Goal: Information Seeking & Learning: Learn about a topic

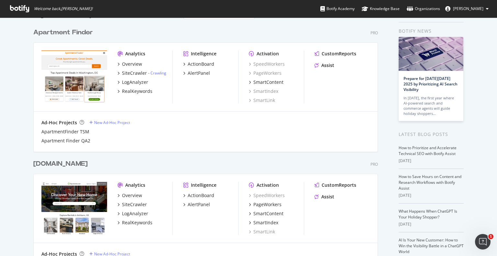
scroll to position [1627, 345]
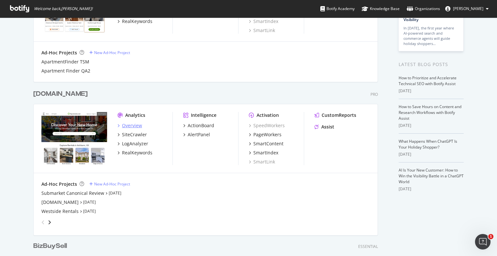
click at [127, 127] on div "Overview" at bounding box center [132, 125] width 20 height 6
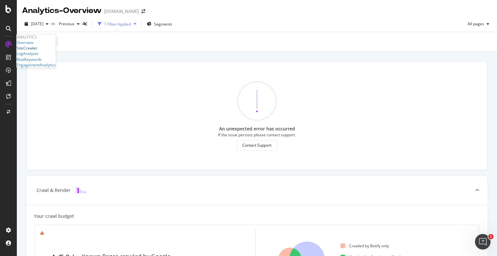
click at [37, 51] on div "SiteCrawler" at bounding box center [26, 47] width 21 height 5
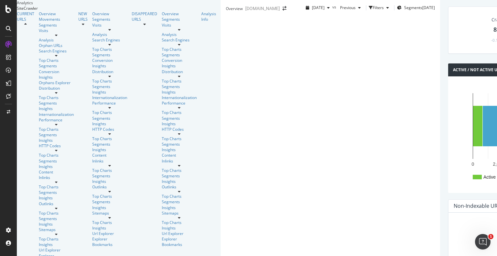
click at [58, 180] on icon at bounding box center [56, 182] width 3 height 4
click at [39, 195] on div "Insights" at bounding box center [56, 197] width 35 height 5
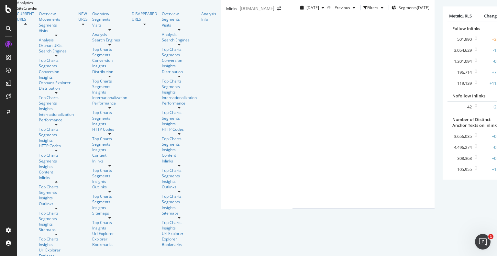
click at [449, 86] on link "Non 2xx URLs with Follow Inlinks" at bounding box center [480, 83] width 63 height 6
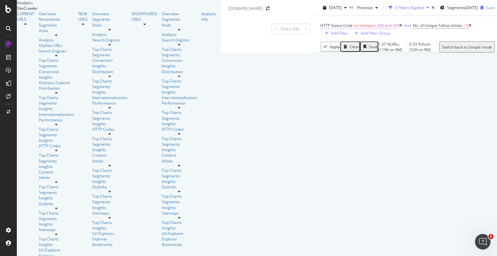
click at [377, 30] on span "200 and 299" at bounding box center [388, 25] width 22 height 9
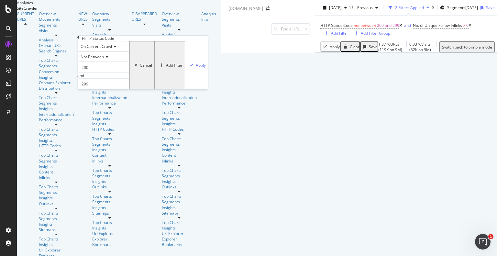
click at [108, 62] on div "Not Between" at bounding box center [103, 56] width 52 height 10
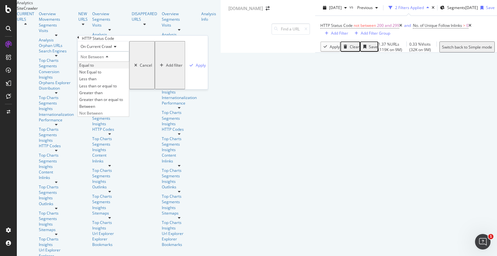
click at [94, 68] on span "Equal to" at bounding box center [86, 64] width 15 height 5
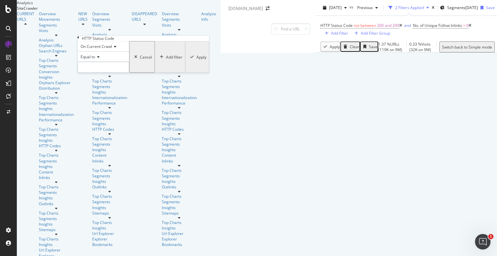
click at [97, 73] on input "number" at bounding box center [103, 67] width 52 height 11
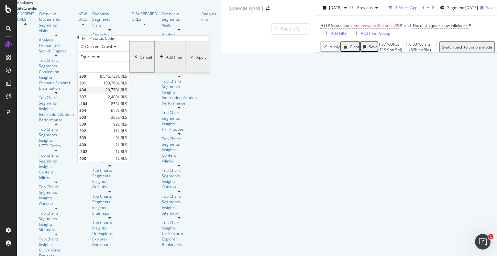
click at [88, 92] on span "404" at bounding box center [91, 89] width 25 height 5
type input "404"
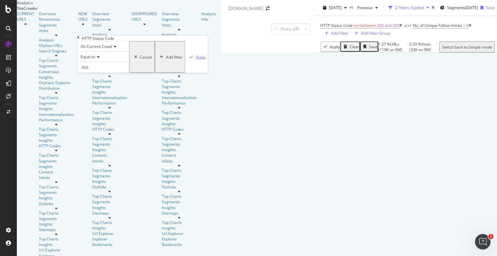
click at [196, 59] on div "Apply" at bounding box center [201, 56] width 10 height 5
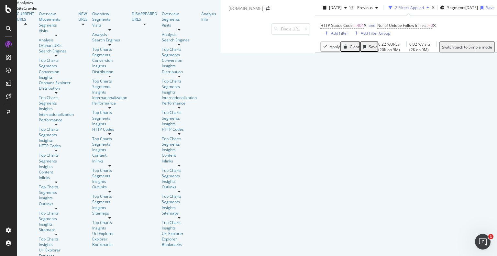
scroll to position [111, 0]
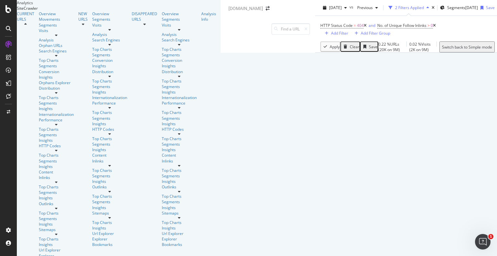
click at [331, 30] on div "Add Filter" at bounding box center [339, 32] width 17 height 5
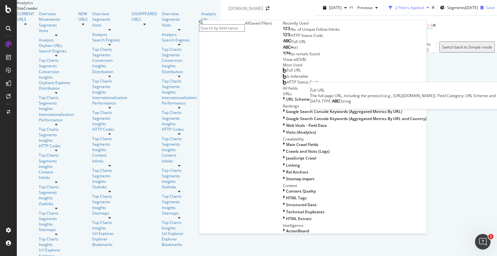
click at [283, 44] on div "Full URL" at bounding box center [294, 41] width 23 height 5
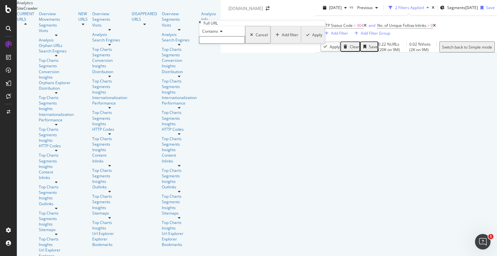
click at [222, 33] on icon at bounding box center [220, 31] width 5 height 4
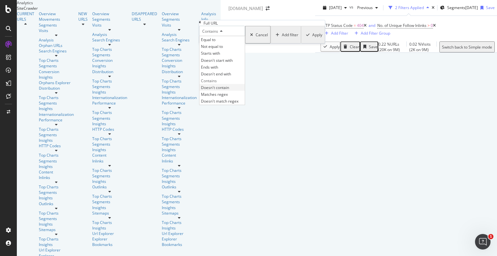
click at [226, 90] on span "Doesn't contain" at bounding box center [215, 87] width 28 height 5
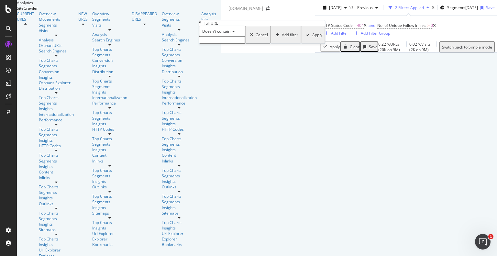
click at [225, 44] on input "text" at bounding box center [222, 39] width 46 height 7
type input "/hospital/"
click at [311, 39] on div "Apply" at bounding box center [316, 36] width 10 height 5
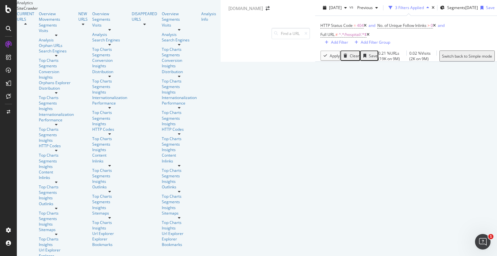
scroll to position [1013, 0]
click at [395, 9] on div "3 Filters Applied" at bounding box center [409, 7] width 29 height 5
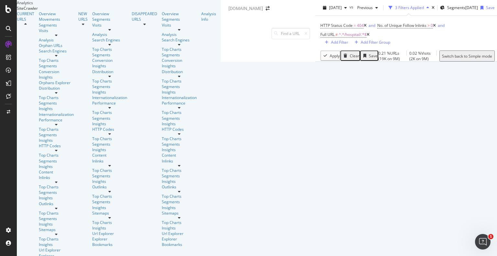
scroll to position [1116, 0]
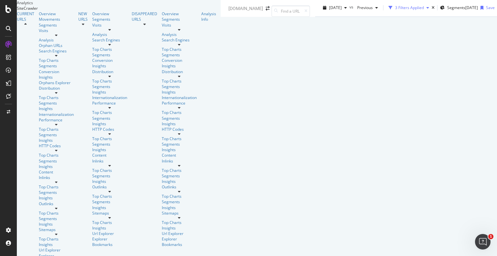
click at [395, 9] on div "3 Filters Applied" at bounding box center [409, 7] width 29 height 5
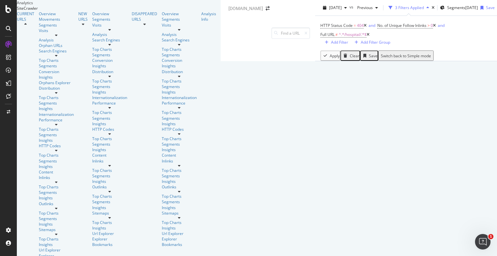
scroll to position [1146, 0]
click at [335, 32] on span "≠" at bounding box center [336, 34] width 2 height 5
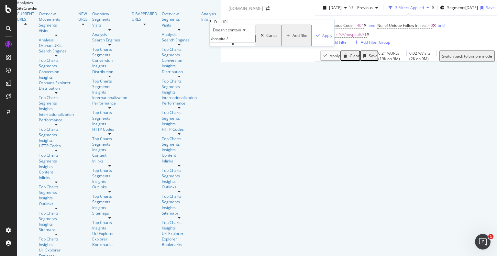
click at [243, 32] on icon at bounding box center [243, 30] width 5 height 4
click at [240, 83] on div "Contains" at bounding box center [232, 79] width 45 height 7
click at [322, 38] on div "Apply" at bounding box center [327, 35] width 10 height 5
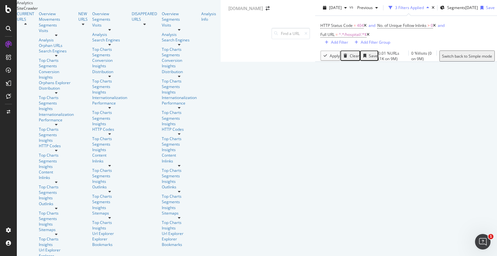
scroll to position [37, 0]
click at [366, 33] on icon at bounding box center [367, 35] width 3 height 4
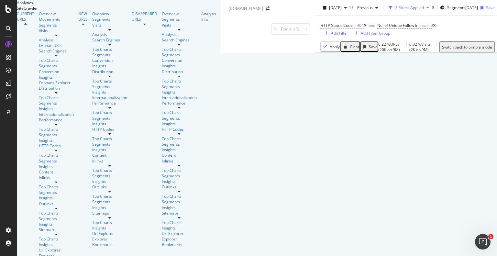
click at [320, 24] on span "HTTP Status Code" at bounding box center [336, 25] width 32 height 5
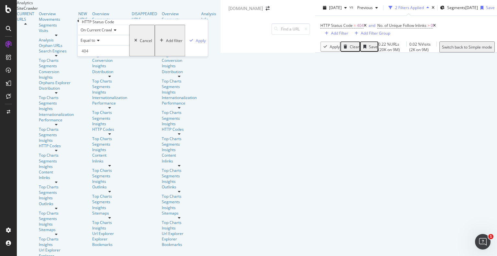
click at [100, 43] on icon at bounding box center [97, 41] width 5 height 4
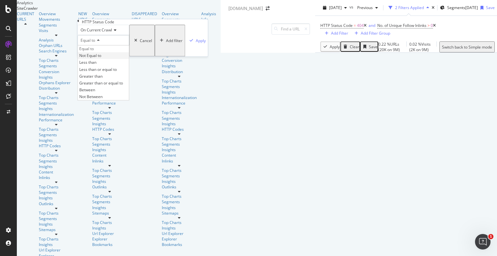
click at [99, 59] on div "Not Equal to" at bounding box center [103, 55] width 51 height 7
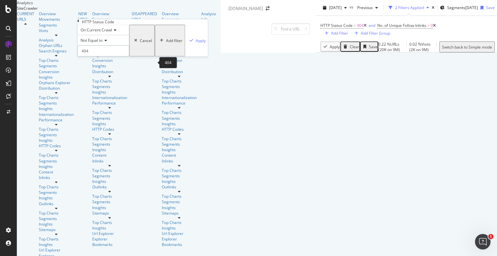
click at [98, 57] on input "404" at bounding box center [103, 51] width 52 height 11
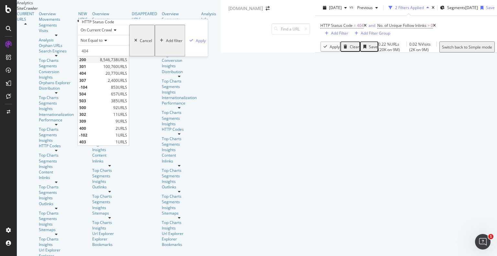
click at [94, 63] on span "200" at bounding box center [88, 59] width 19 height 5
type input "200"
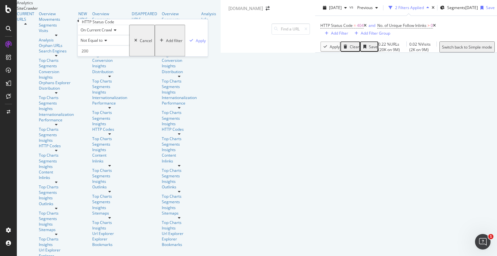
click at [166, 43] on div "Add filter" at bounding box center [174, 40] width 16 height 5
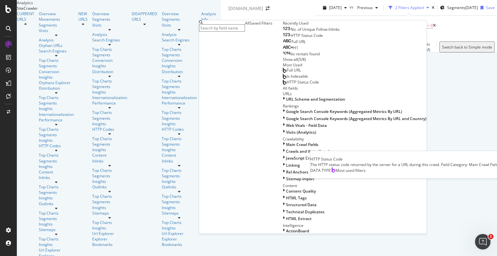
click at [287, 84] on span "HTTP Status Code" at bounding box center [303, 81] width 32 height 5
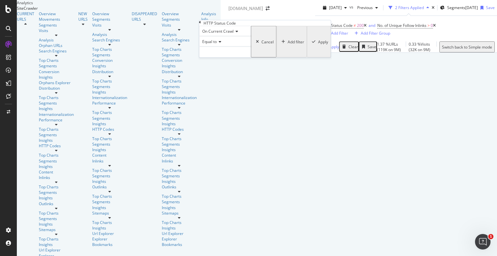
click at [213, 44] on span "Equal to" at bounding box center [209, 41] width 15 height 5
click at [218, 59] on span "Not Equal to" at bounding box center [212, 56] width 22 height 5
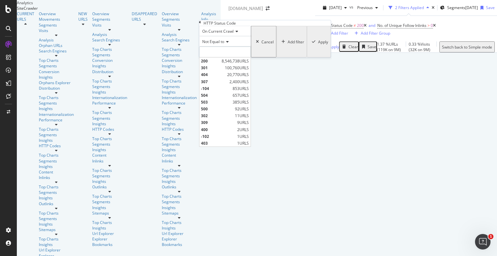
click at [219, 58] on input "number" at bounding box center [225, 52] width 52 height 11
click at [216, 77] on span "404" at bounding box center [213, 74] width 25 height 5
type input "404"
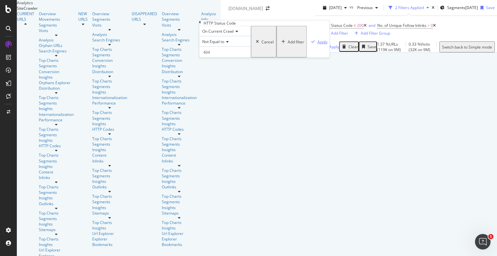
click at [317, 44] on div "Apply" at bounding box center [322, 41] width 10 height 5
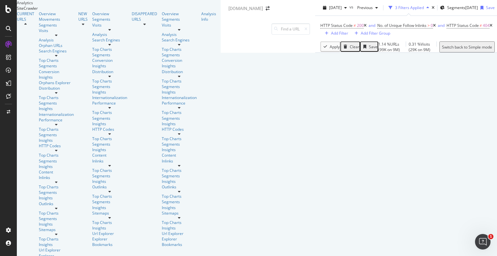
scroll to position [131, 0]
click at [39, 28] on div "Segments" at bounding box center [56, 24] width 35 height 5
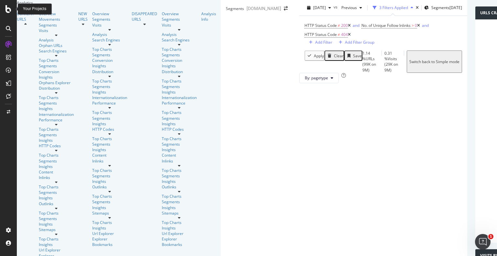
click at [4, 10] on div at bounding box center [9, 9] width 16 height 8
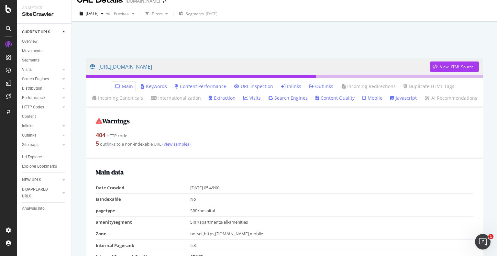
scroll to position [11, 0]
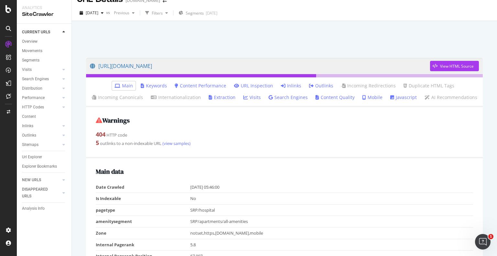
click at [289, 84] on link "Inlinks" at bounding box center [291, 85] width 20 height 6
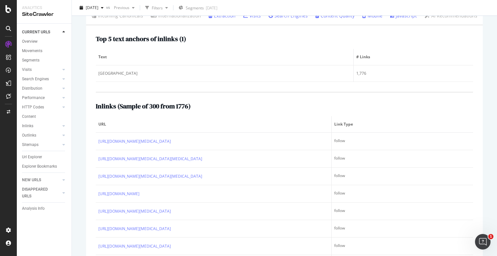
scroll to position [93, 0]
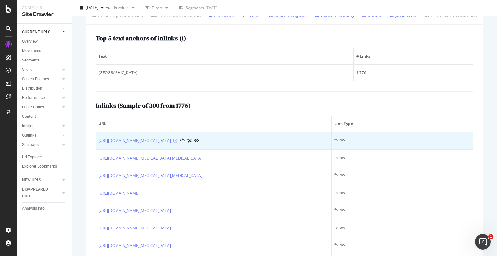
click at [177, 140] on icon at bounding box center [175, 141] width 4 height 4
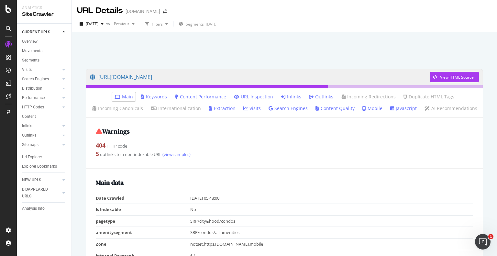
click at [292, 97] on link "Inlinks" at bounding box center [291, 96] width 20 height 6
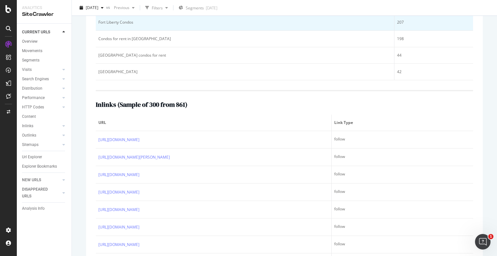
scroll to position [162, 0]
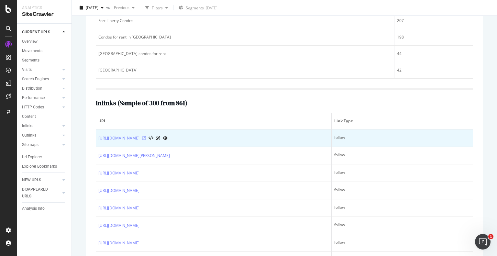
click at [146, 137] on icon at bounding box center [144, 138] width 4 height 4
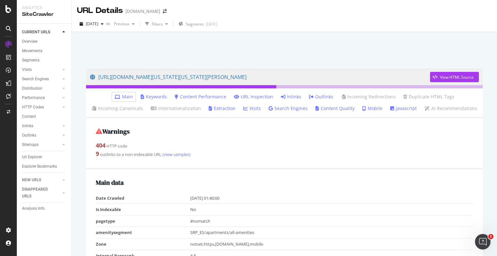
click at [289, 97] on link "Inlinks" at bounding box center [291, 96] width 20 height 6
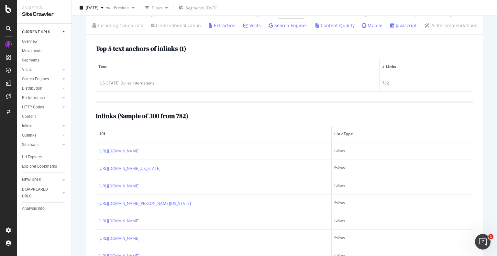
scroll to position [86, 0]
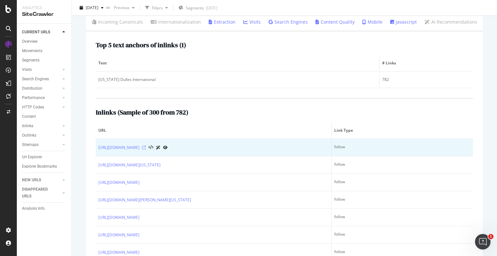
click at [146, 146] on icon at bounding box center [144, 148] width 4 height 4
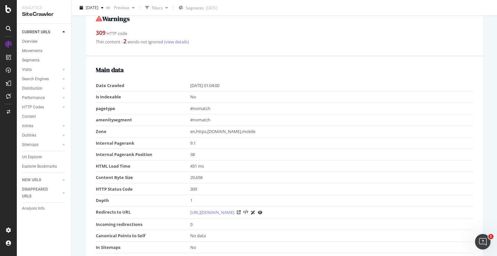
scroll to position [133, 0]
